Goal: Navigation & Orientation: Find specific page/section

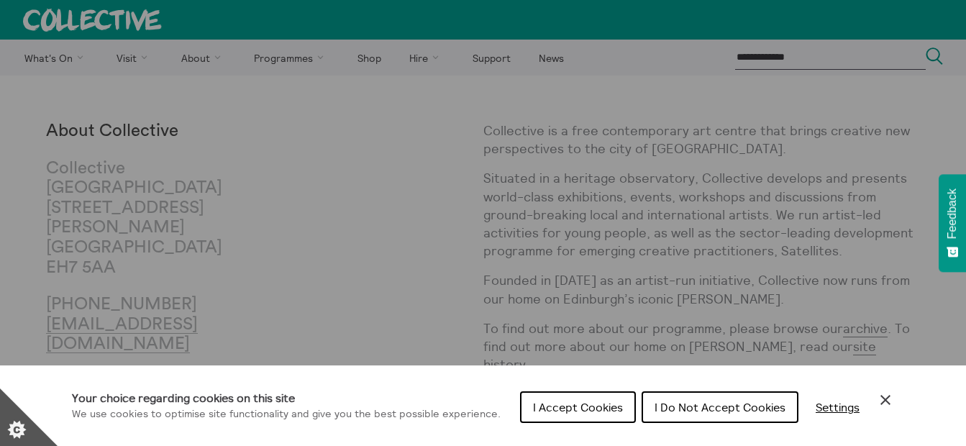
click at [299, 221] on div "Cookie preferences" at bounding box center [483, 223] width 966 height 446
click at [585, 409] on span "I Accept Cookies" at bounding box center [578, 407] width 90 height 14
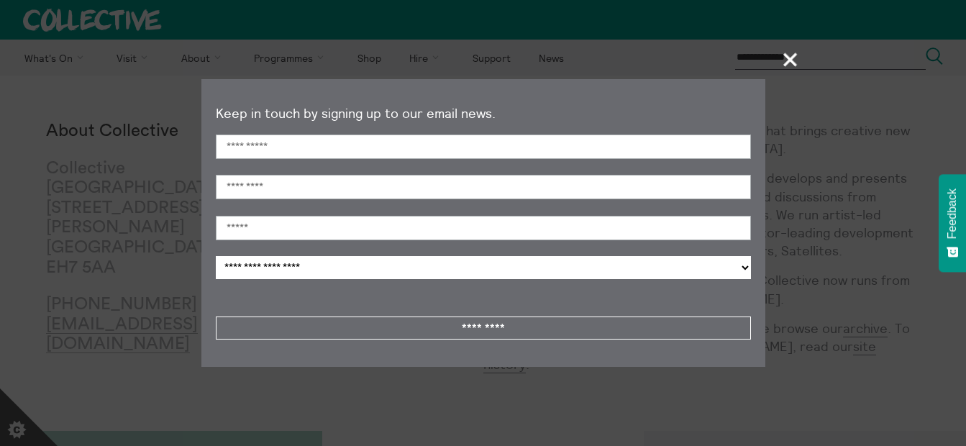
click at [795, 58] on span "+" at bounding box center [791, 59] width 42 height 42
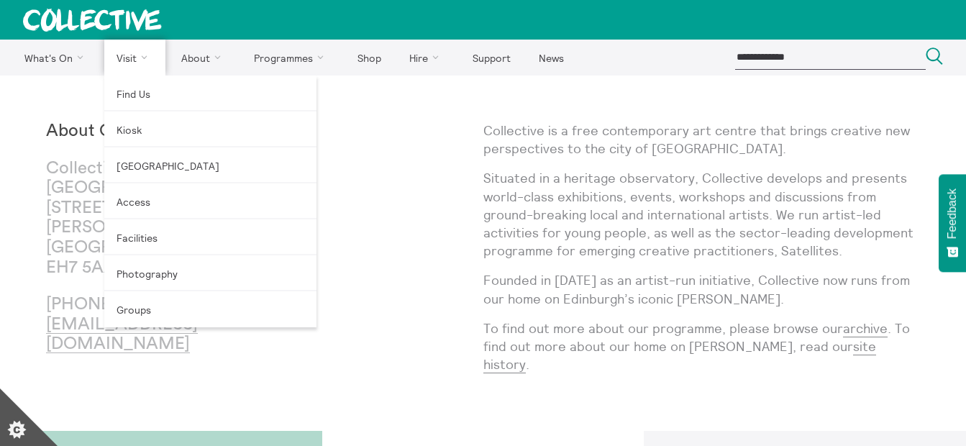
click at [125, 55] on link "Visit" at bounding box center [135, 58] width 62 height 36
